Goal: Obtain resource: Download file/media

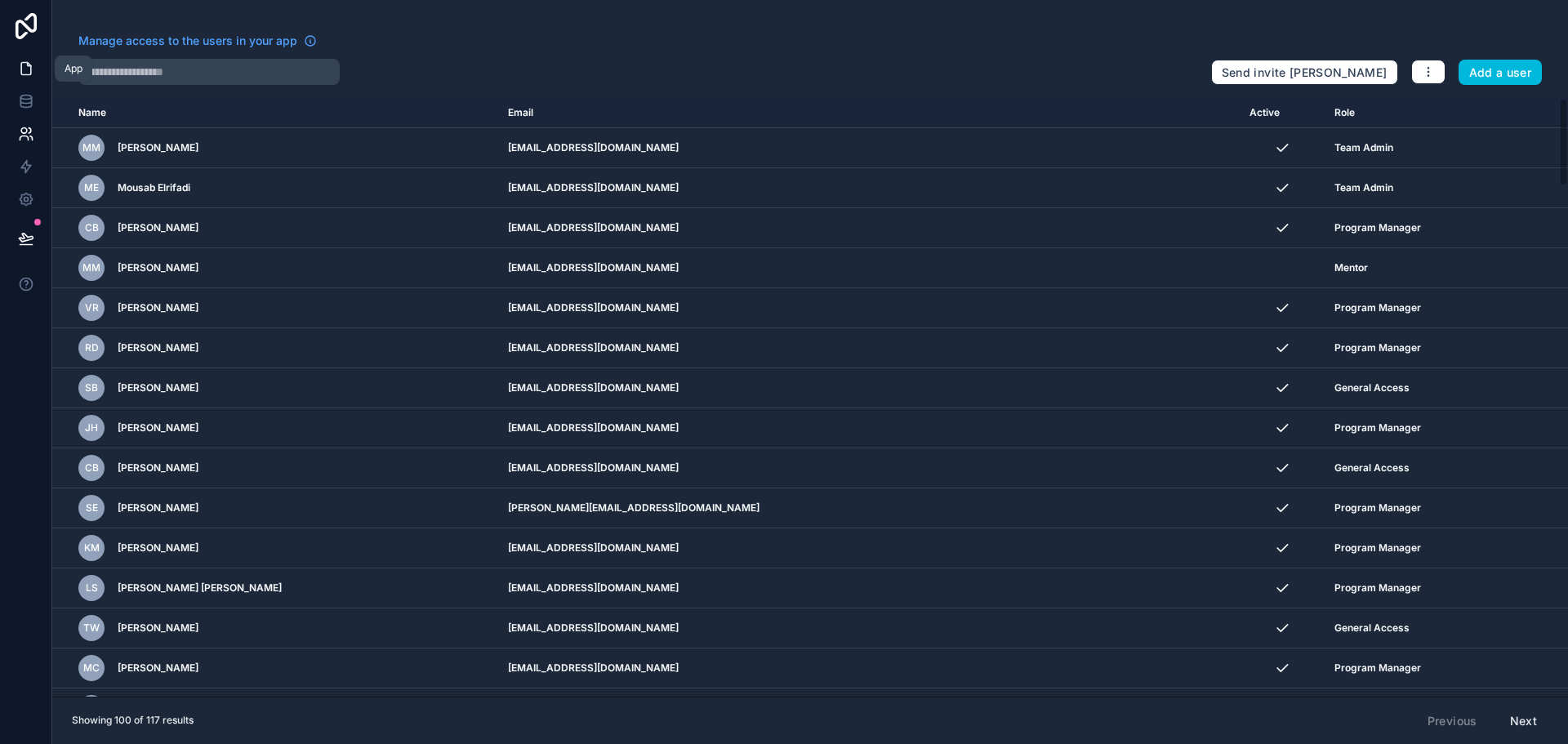
click at [26, 63] on icon at bounding box center [26, 68] width 10 height 12
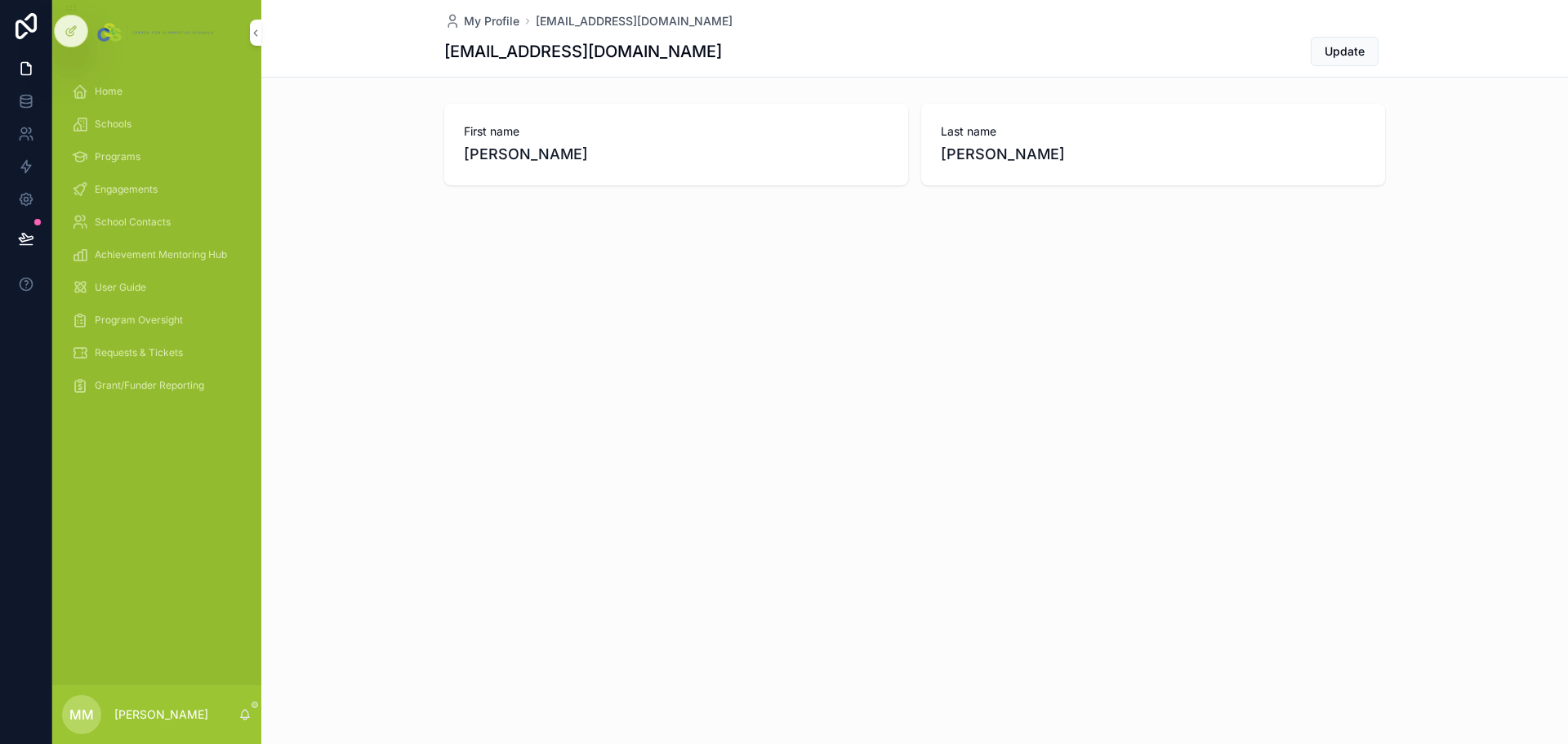
click at [146, 311] on div "Program Oversight" at bounding box center [157, 319] width 170 height 26
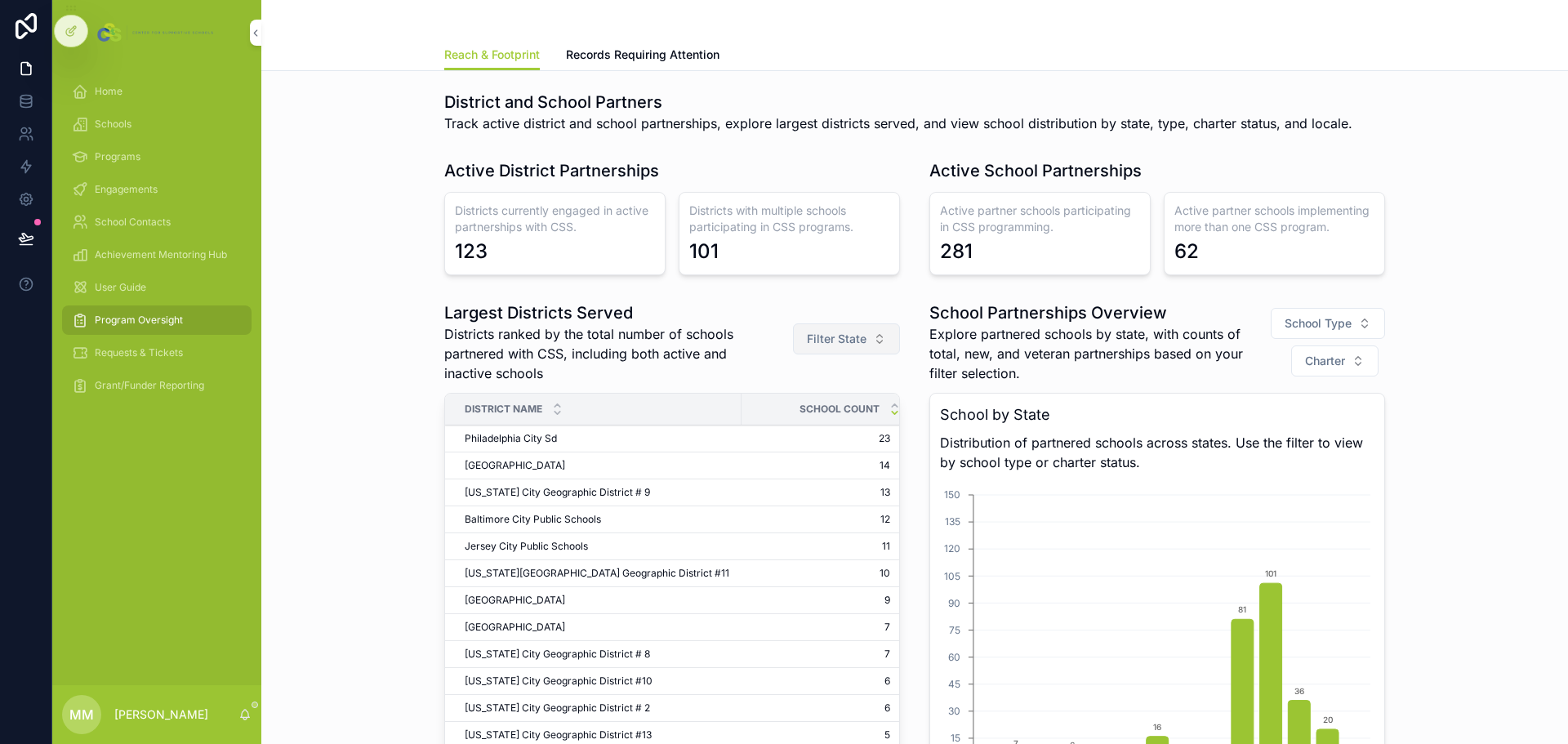
click at [831, 334] on span "Filter State" at bounding box center [836, 338] width 60 height 16
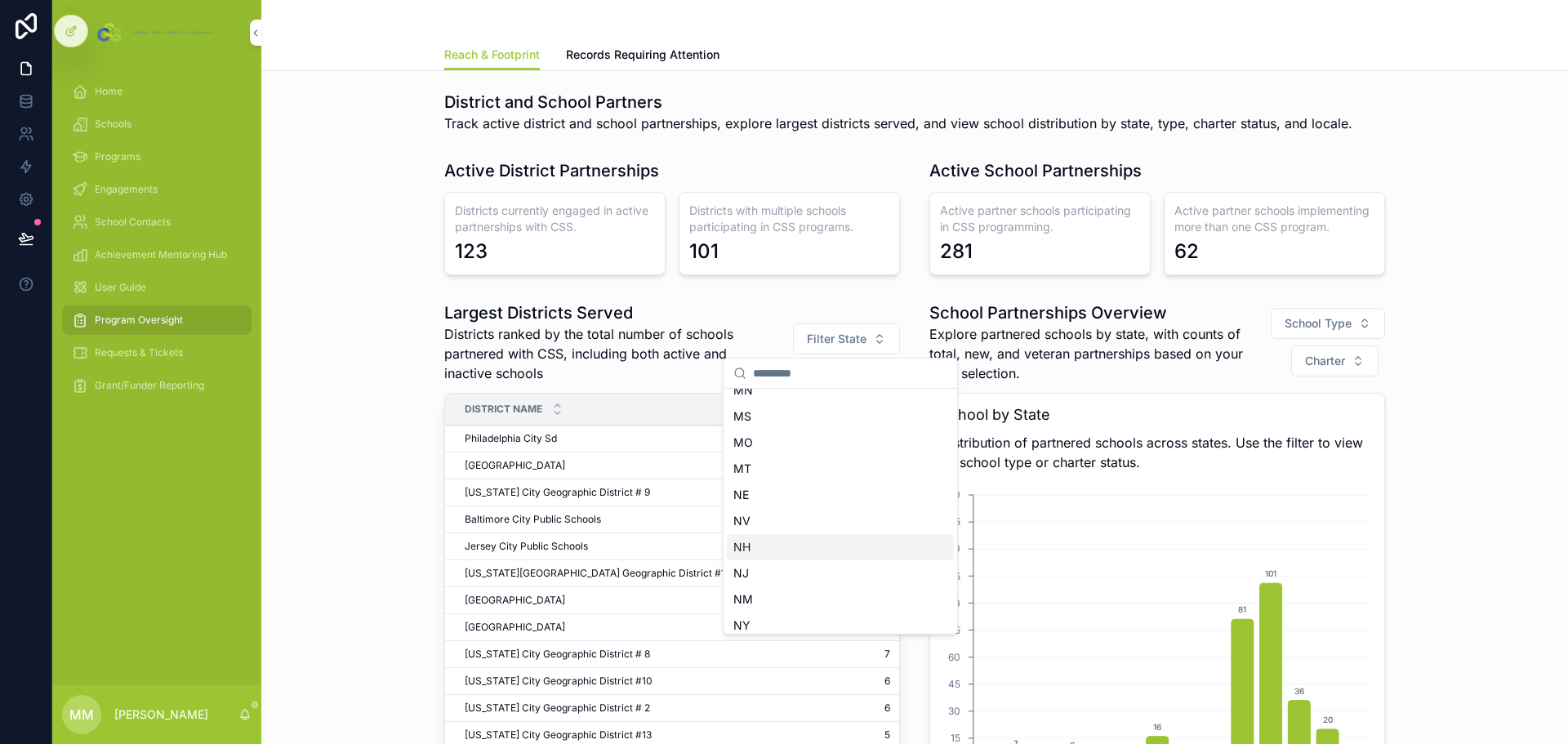
scroll to position [653, 0]
click at [762, 536] on div "NJ" at bounding box center [840, 535] width 227 height 26
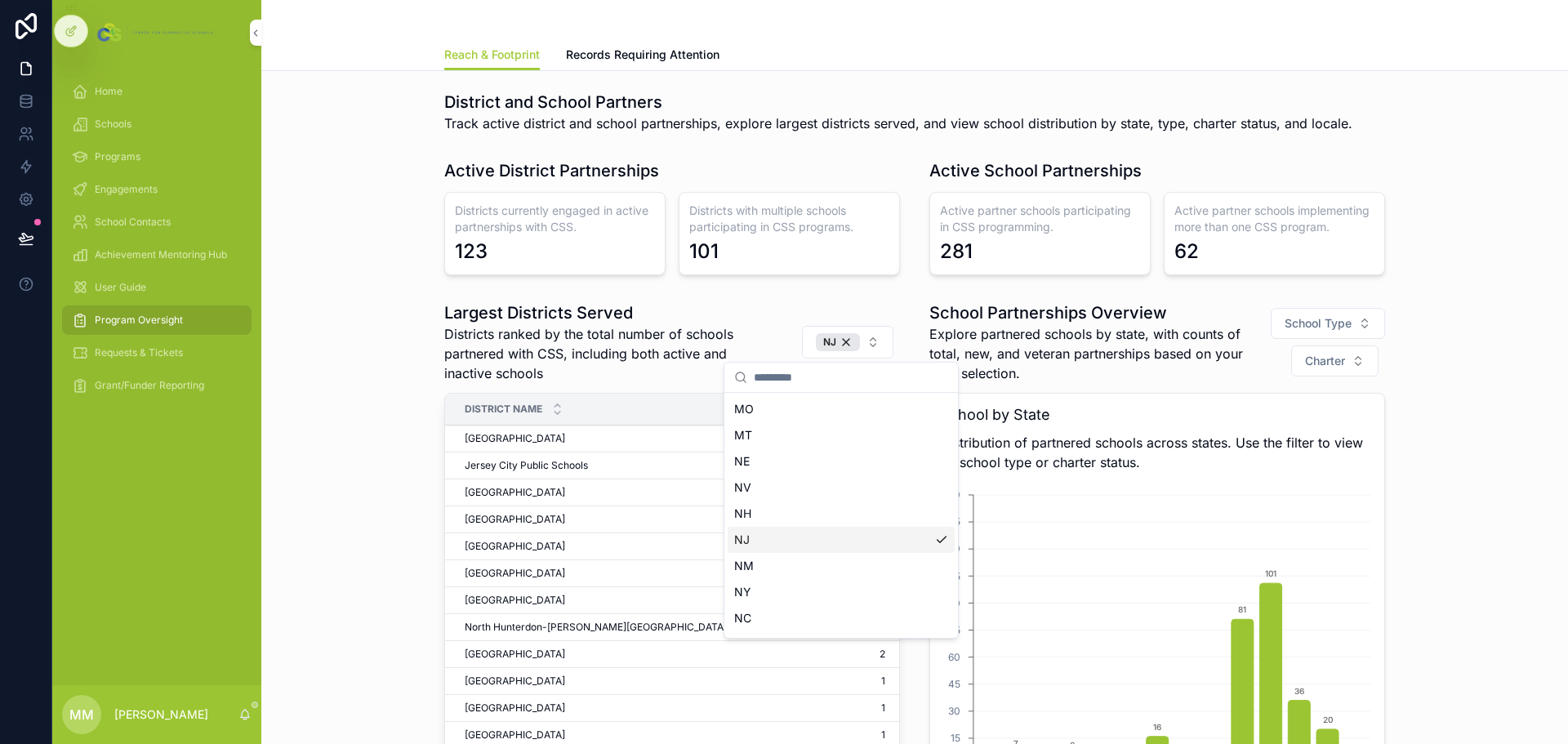
click at [412, 444] on div "Largest Districts Served Districts ranked by the total number of schools partne…" at bounding box center [914, 609] width 1280 height 629
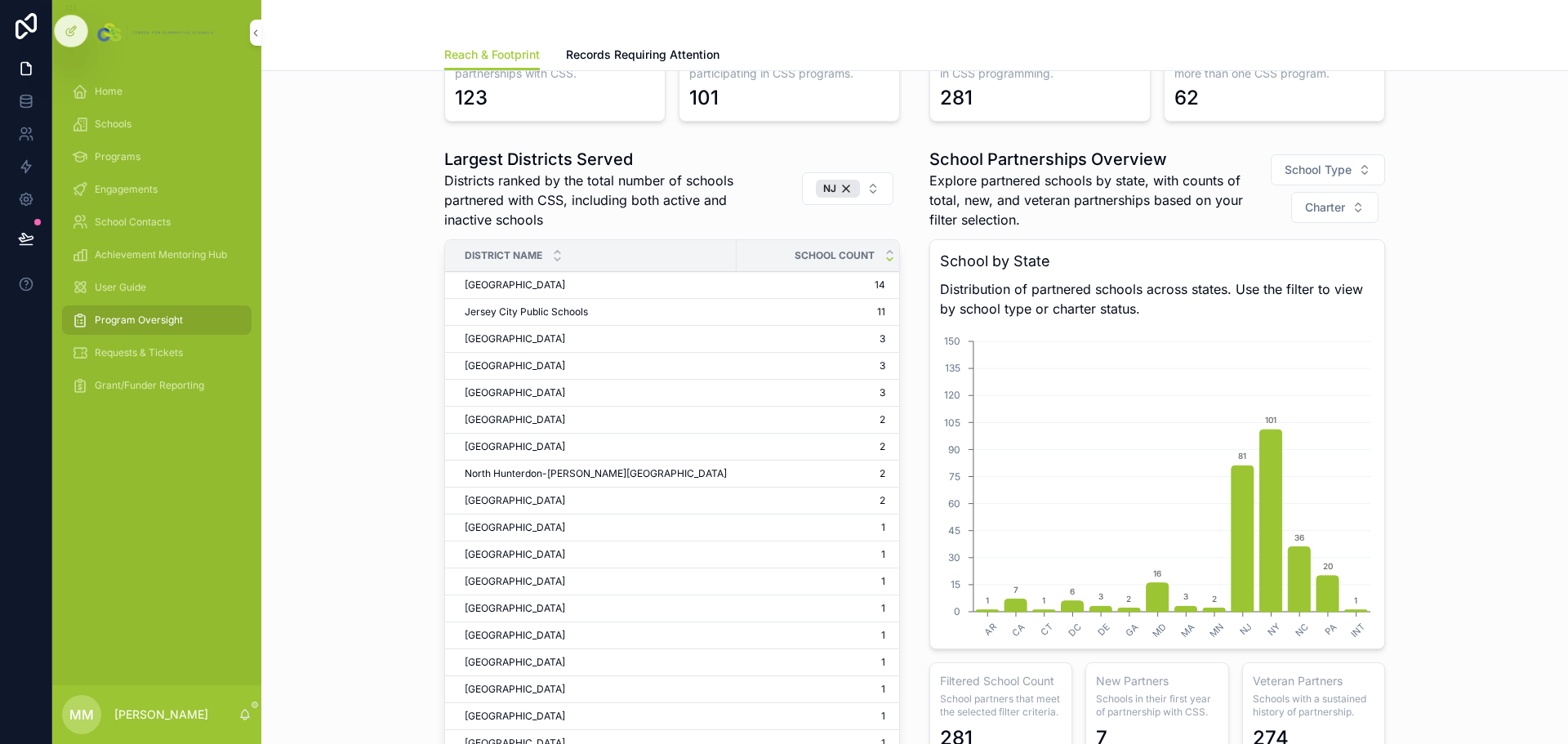
scroll to position [82, 0]
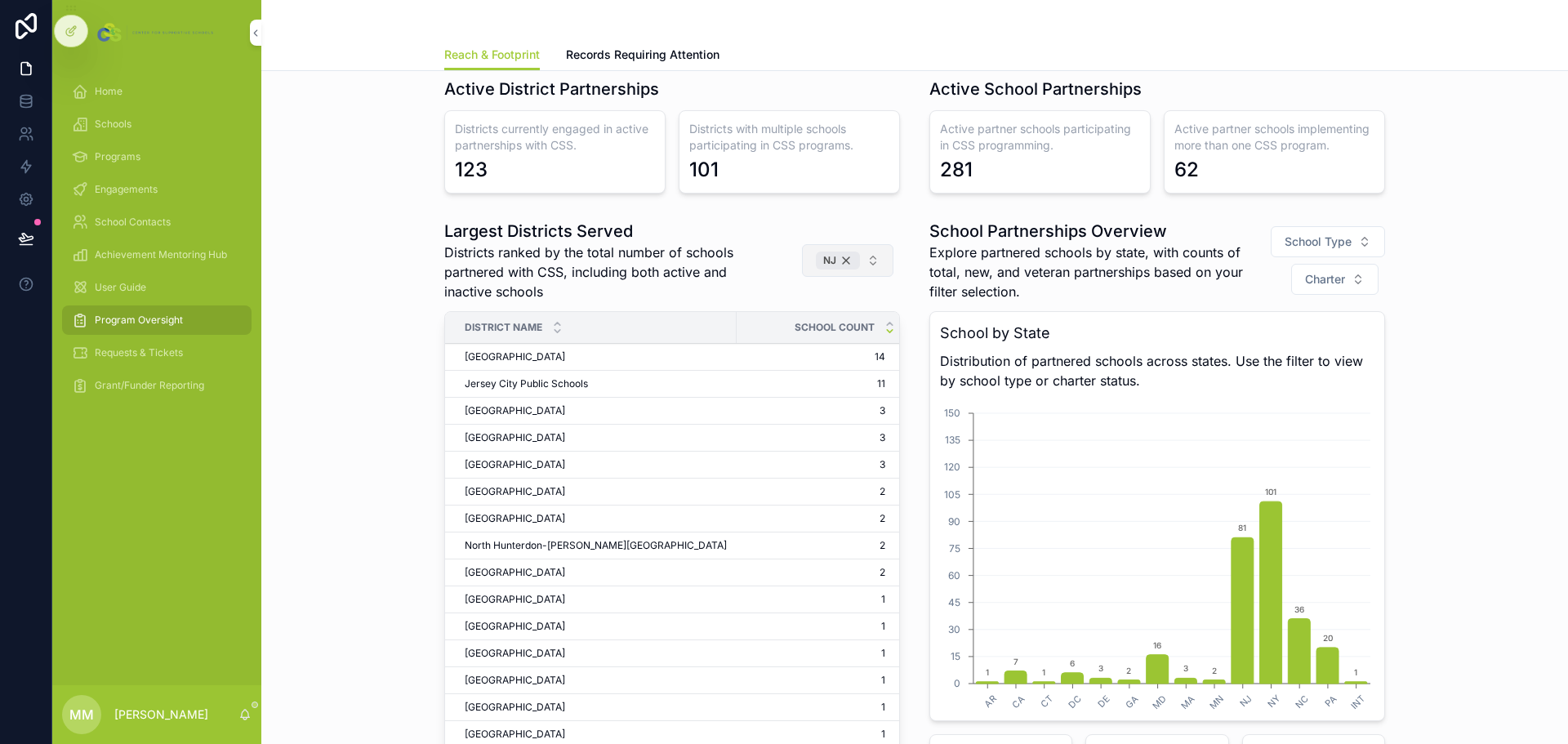
click at [845, 257] on div "NJ" at bounding box center [837, 260] width 44 height 18
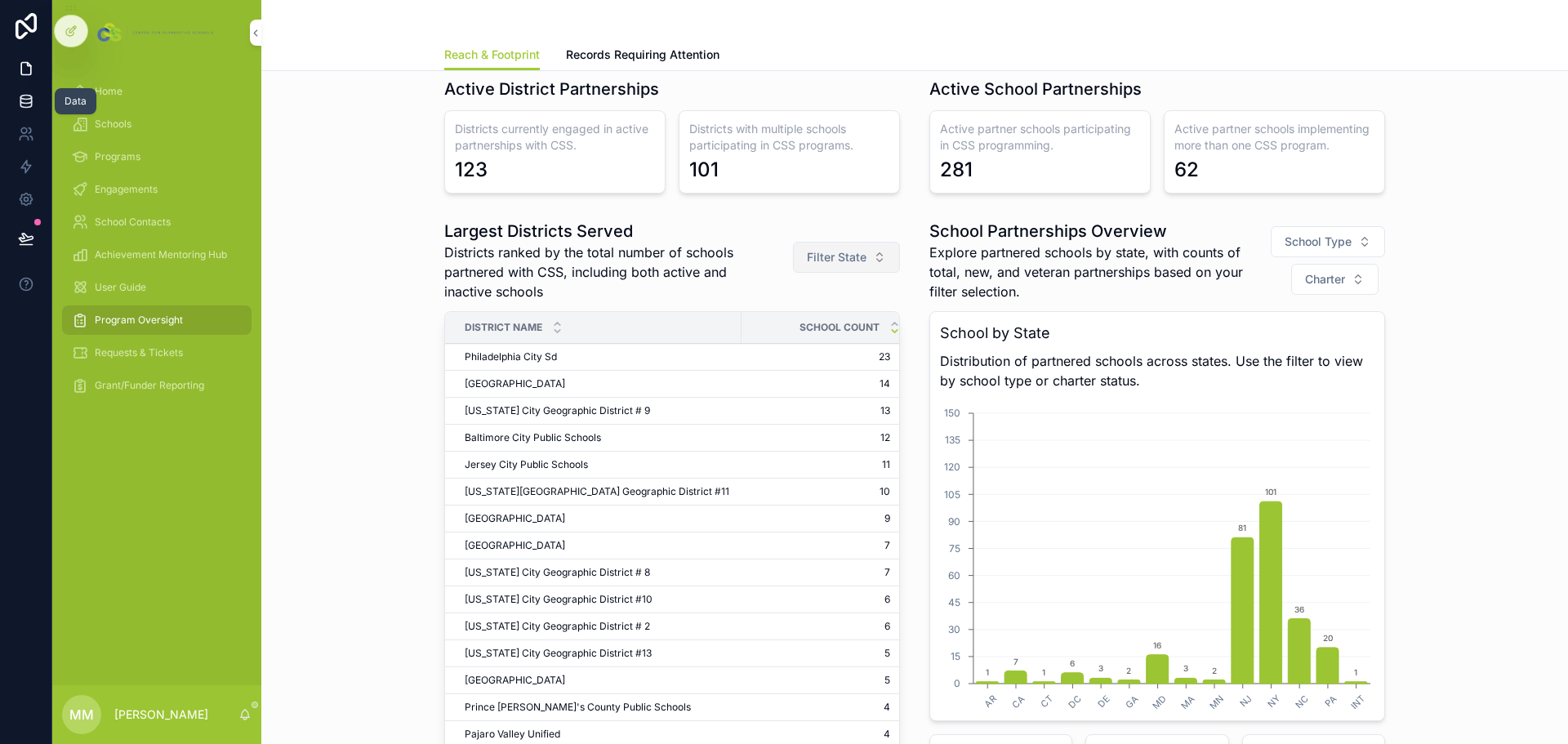
click at [24, 107] on icon at bounding box center [25, 105] width 10 height 7
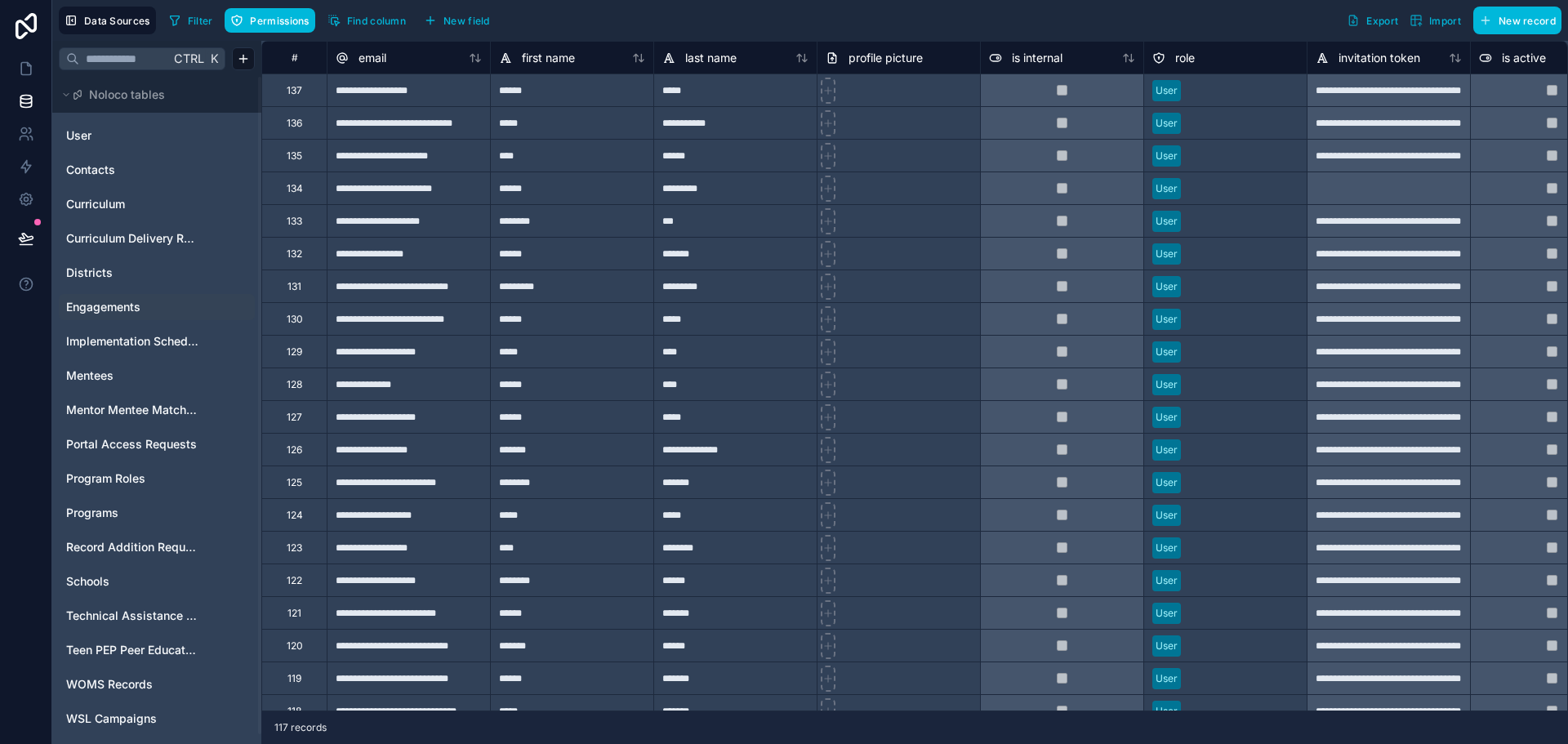
click at [114, 305] on span "Engagements" at bounding box center [104, 306] width 74 height 16
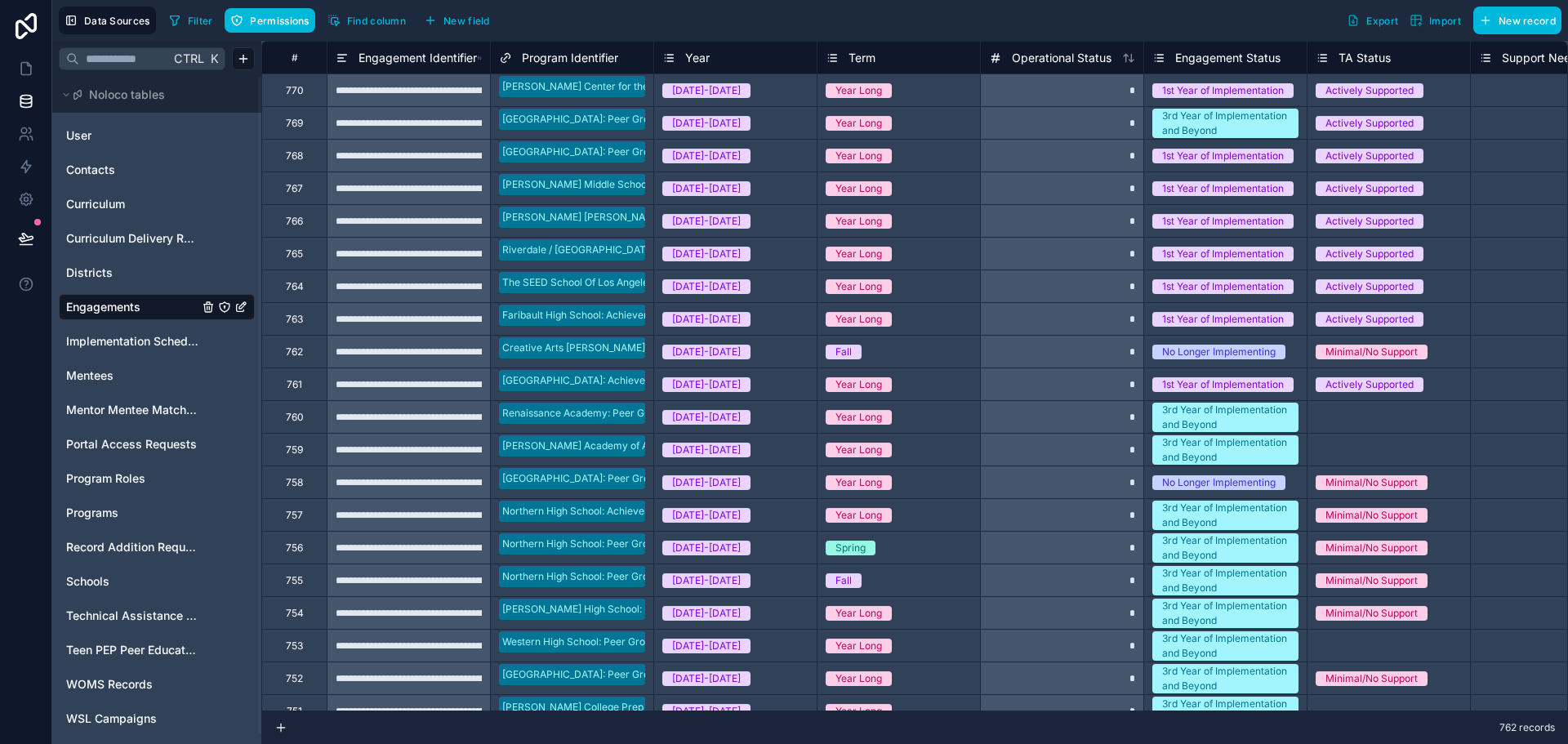
click at [1378, 24] on span "Export" at bounding box center [1383, 20] width 32 height 12
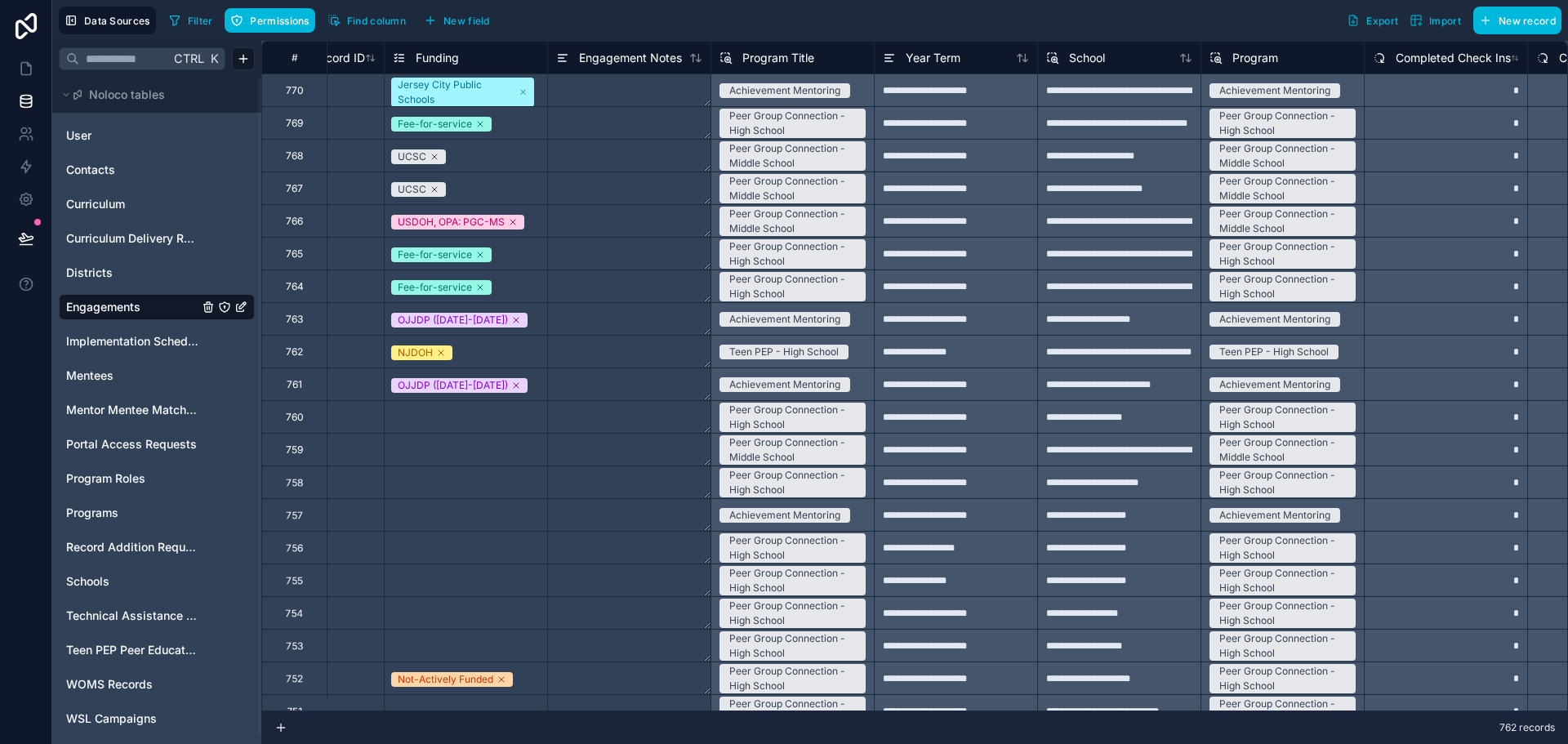
scroll to position [0, 8671]
